Goal: Task Accomplishment & Management: Manage account settings

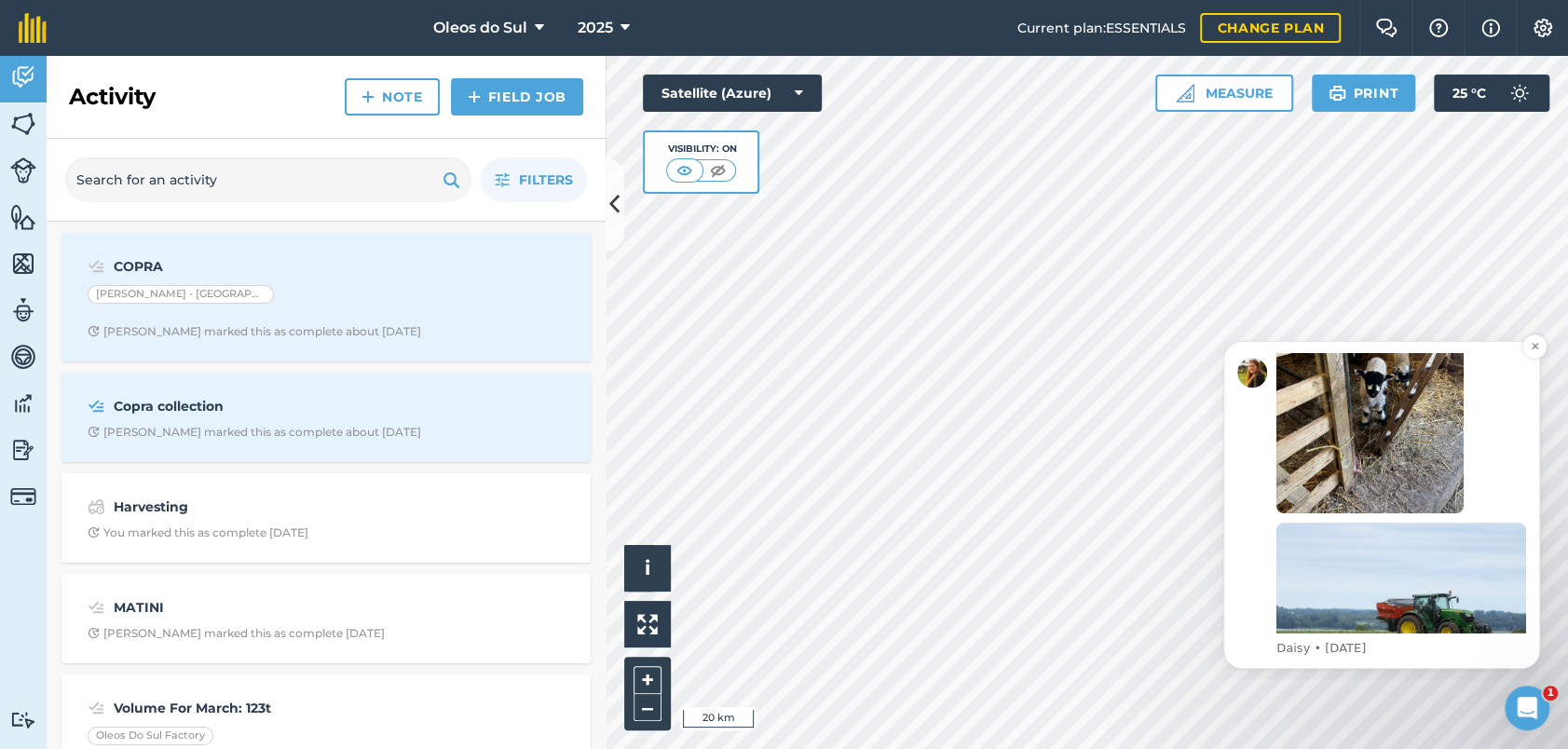
scroll to position [393, 0]
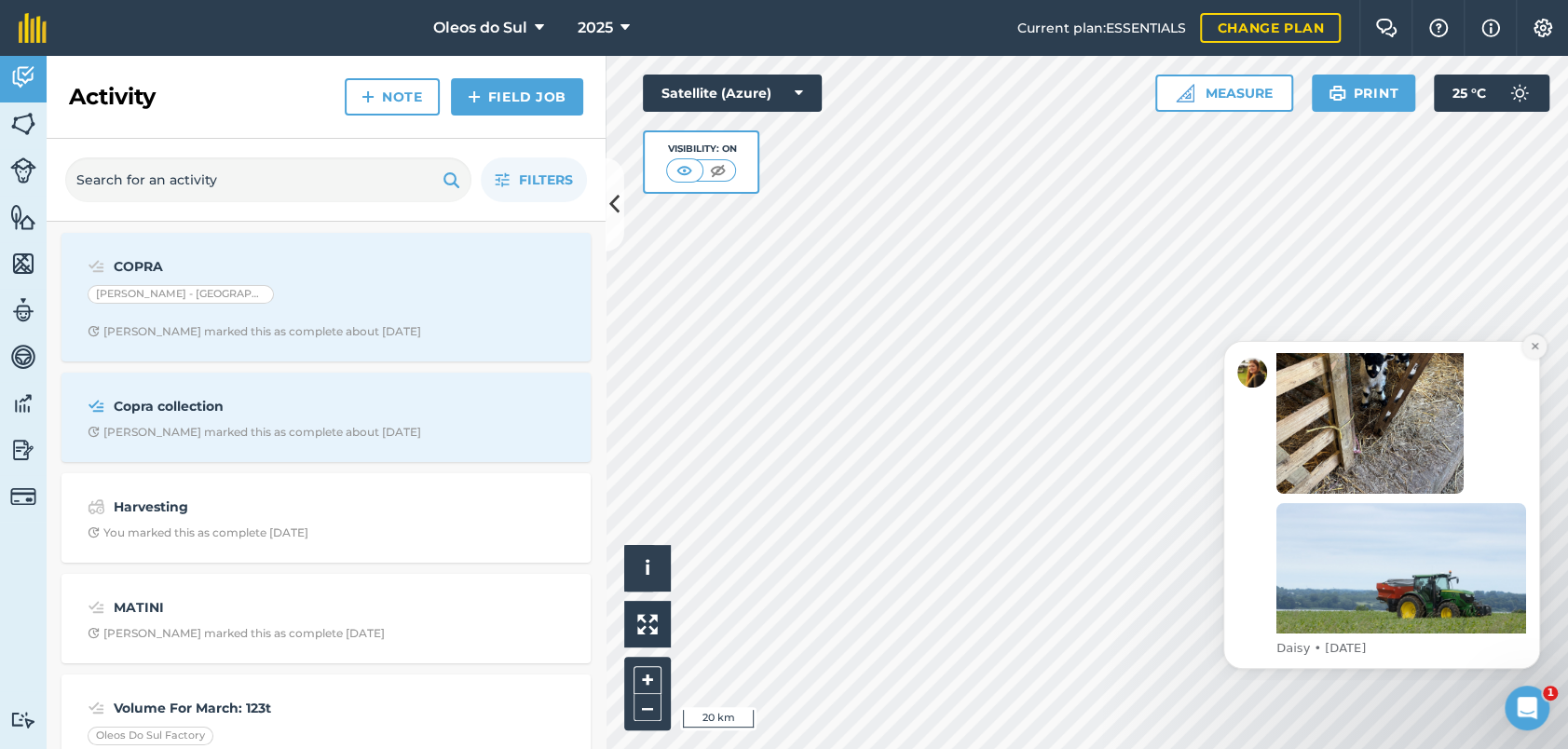
click at [1530, 347] on icon "Dismiss notification" at bounding box center [1534, 346] width 11 height 11
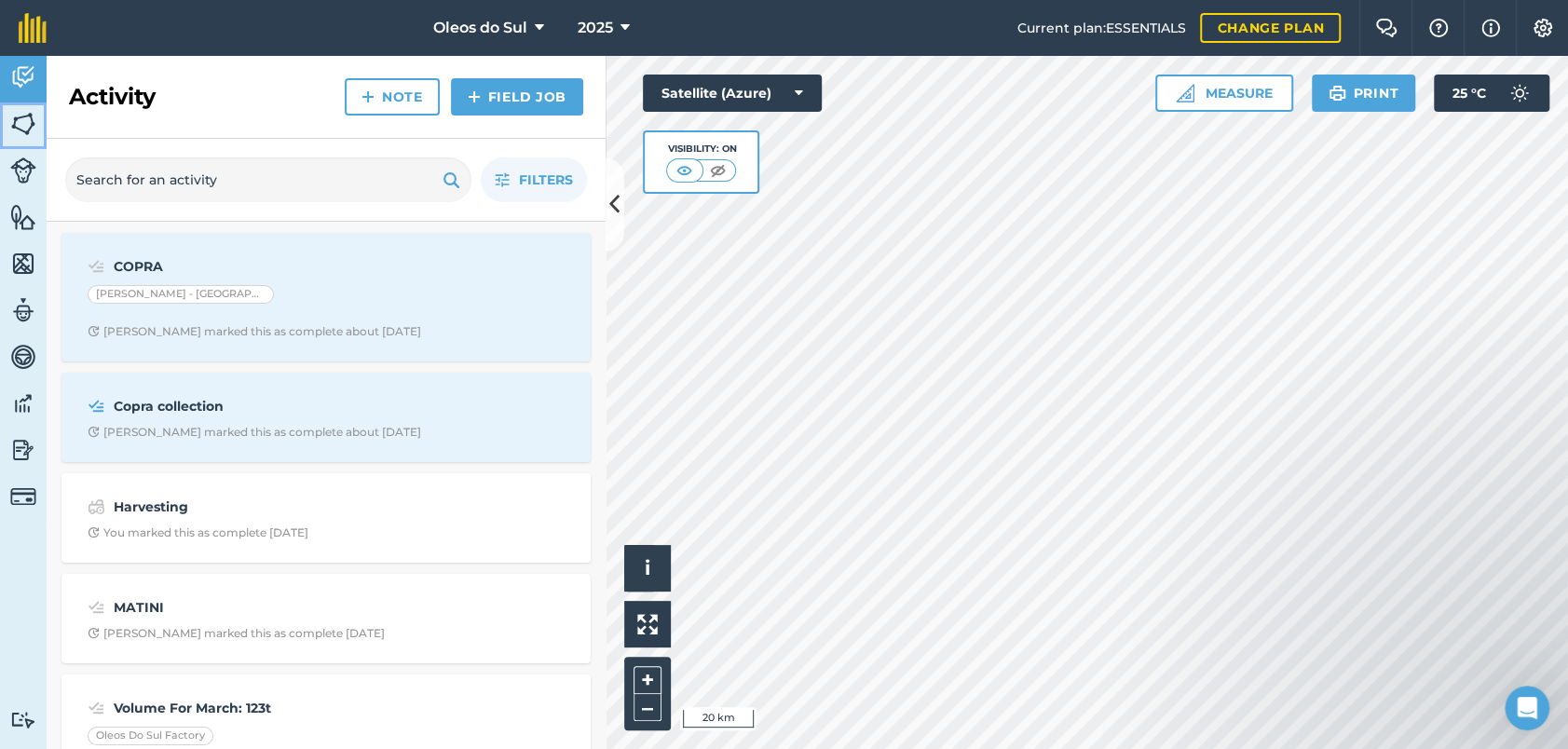
click at [23, 123] on img at bounding box center [23, 124] width 26 height 28
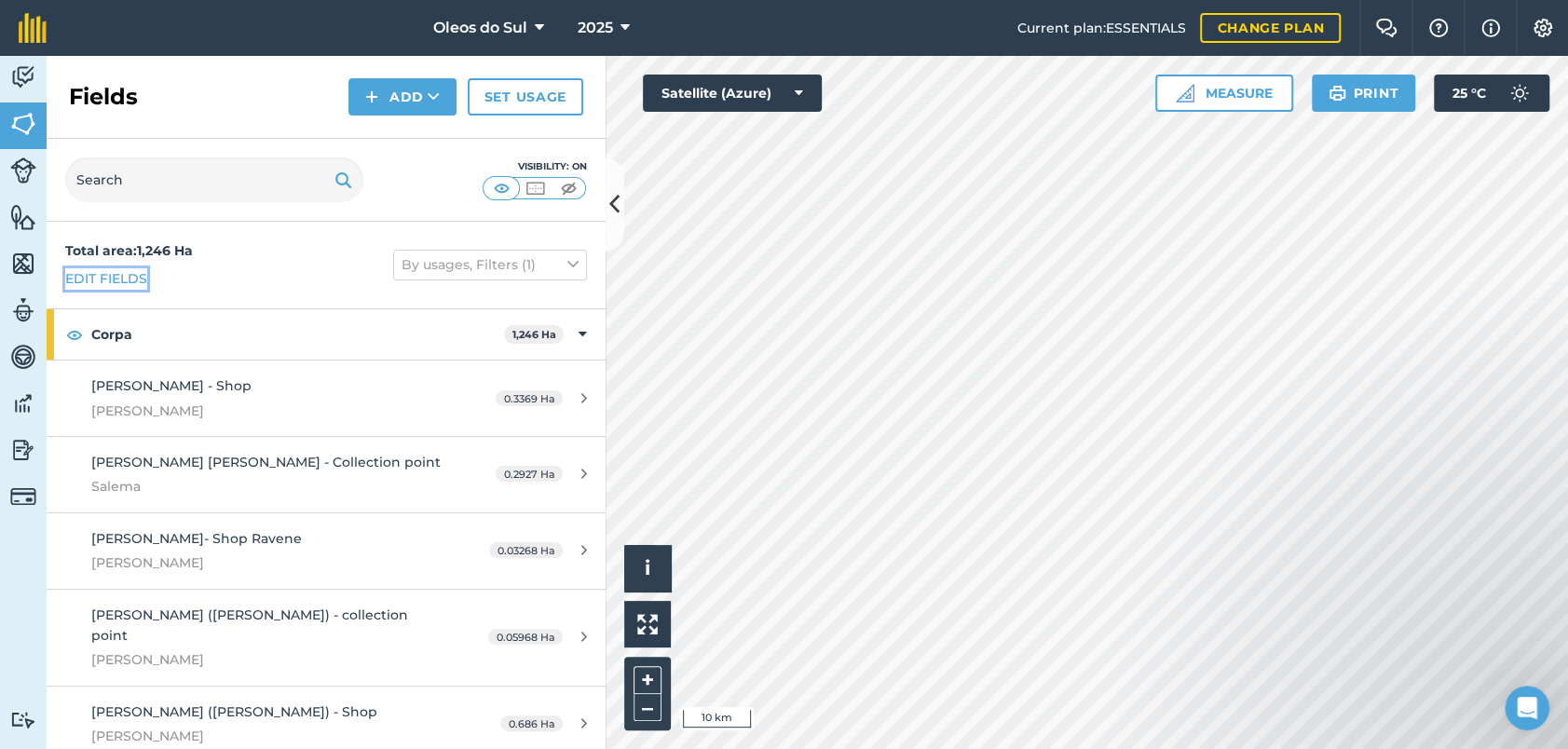
click at [115, 279] on link "Edit fields" at bounding box center [105, 278] width 82 height 20
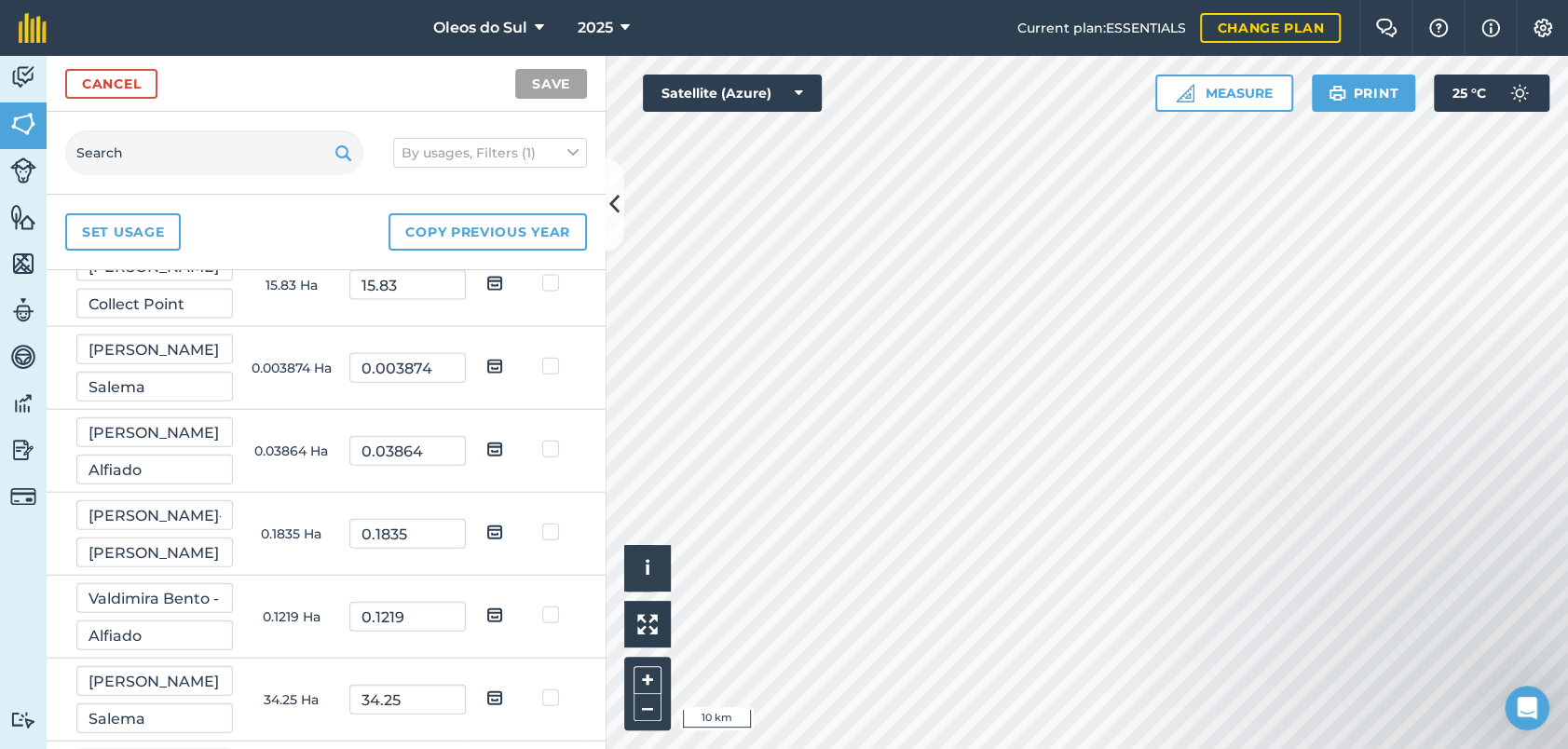
scroll to position [3005, 0]
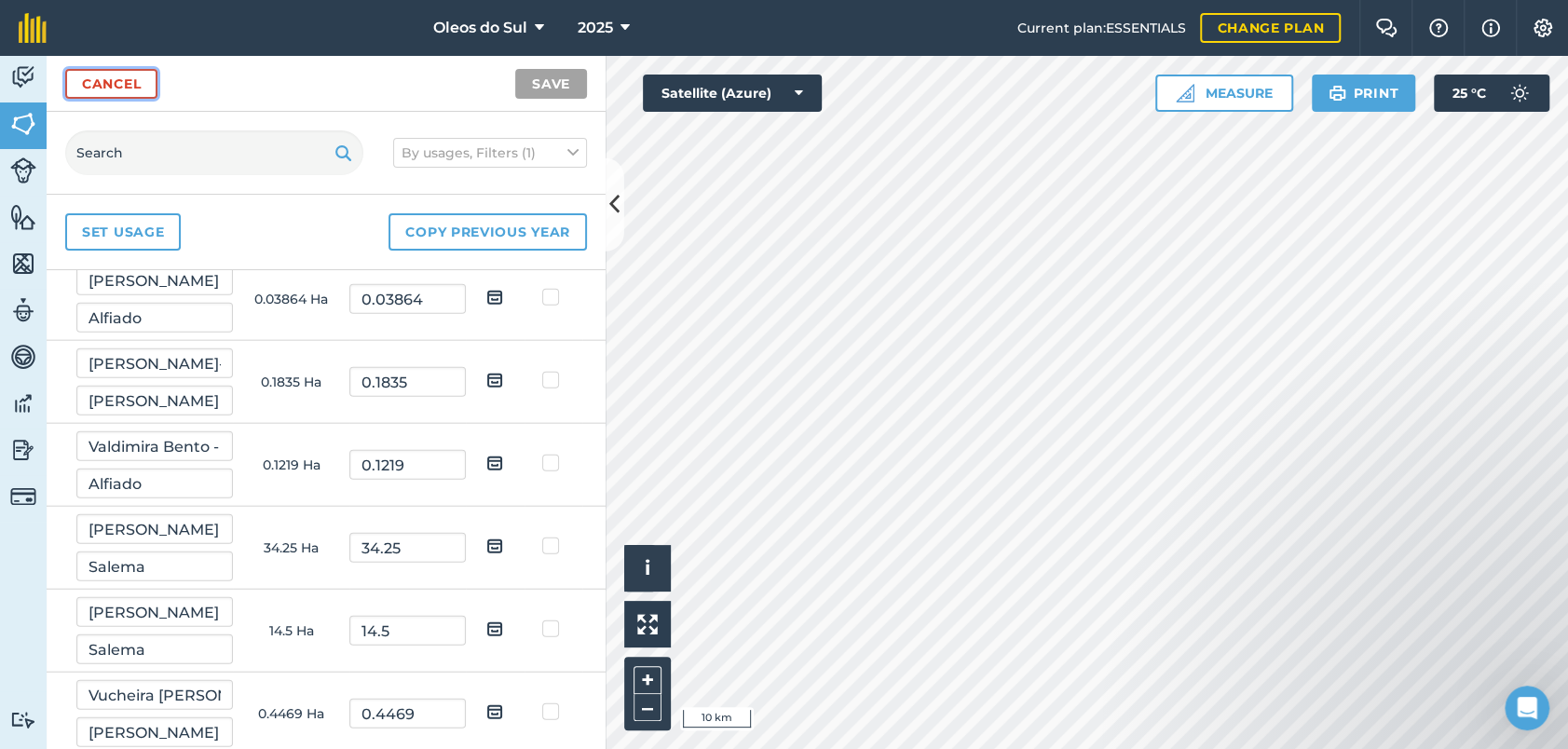
click at [104, 80] on link "Cancel" at bounding box center [110, 83] width 92 height 30
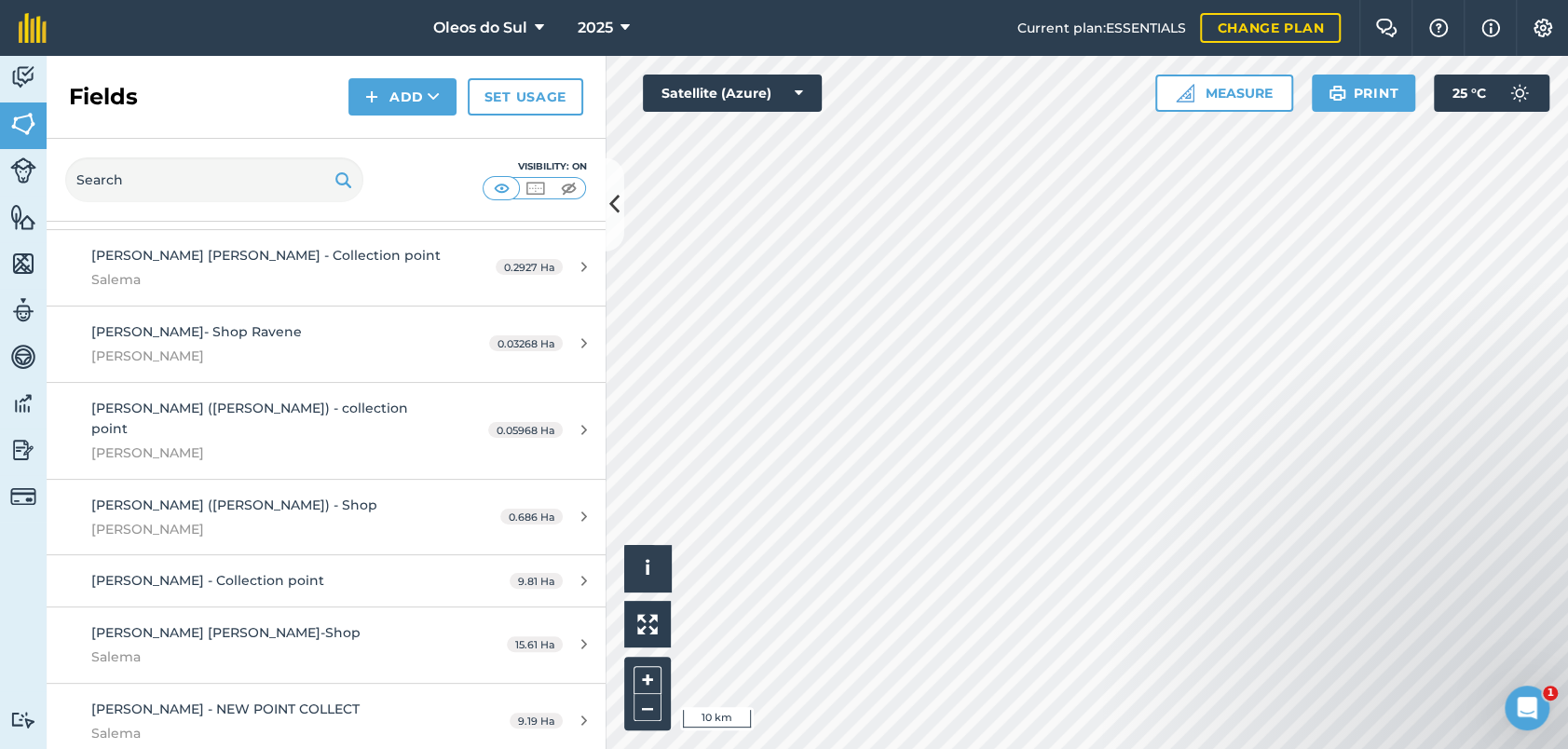
scroll to position [103, 0]
